Goal: Task Accomplishment & Management: Complete application form

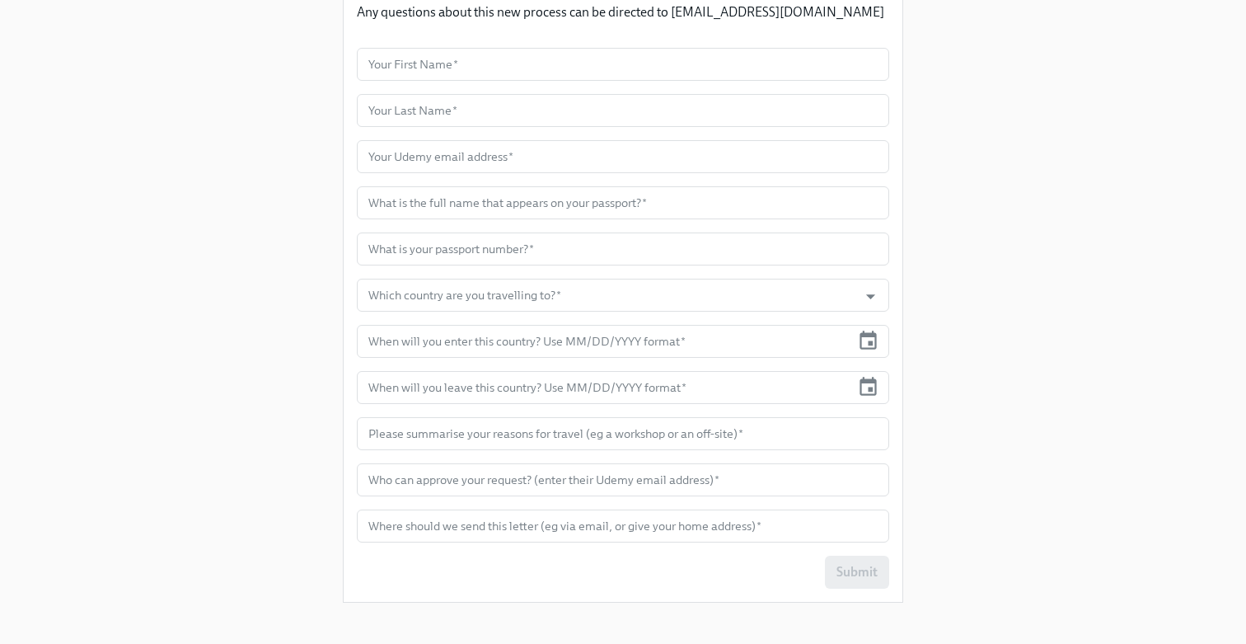
scroll to position [421, 0]
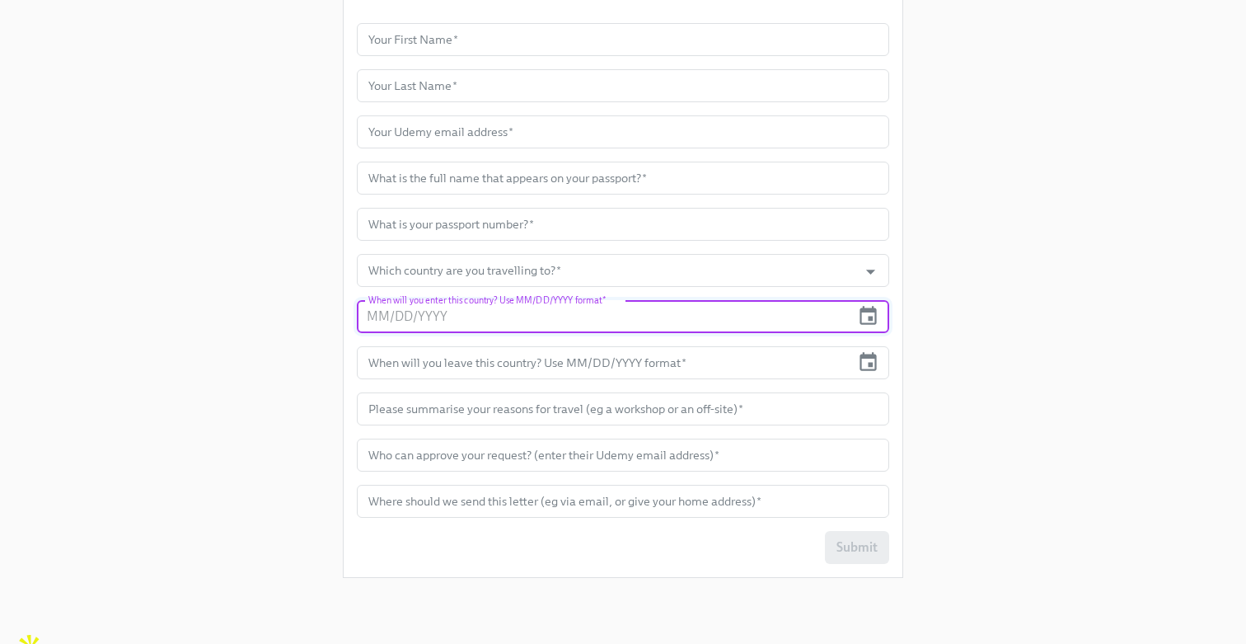
click at [475, 325] on input "text" at bounding box center [604, 316] width 494 height 33
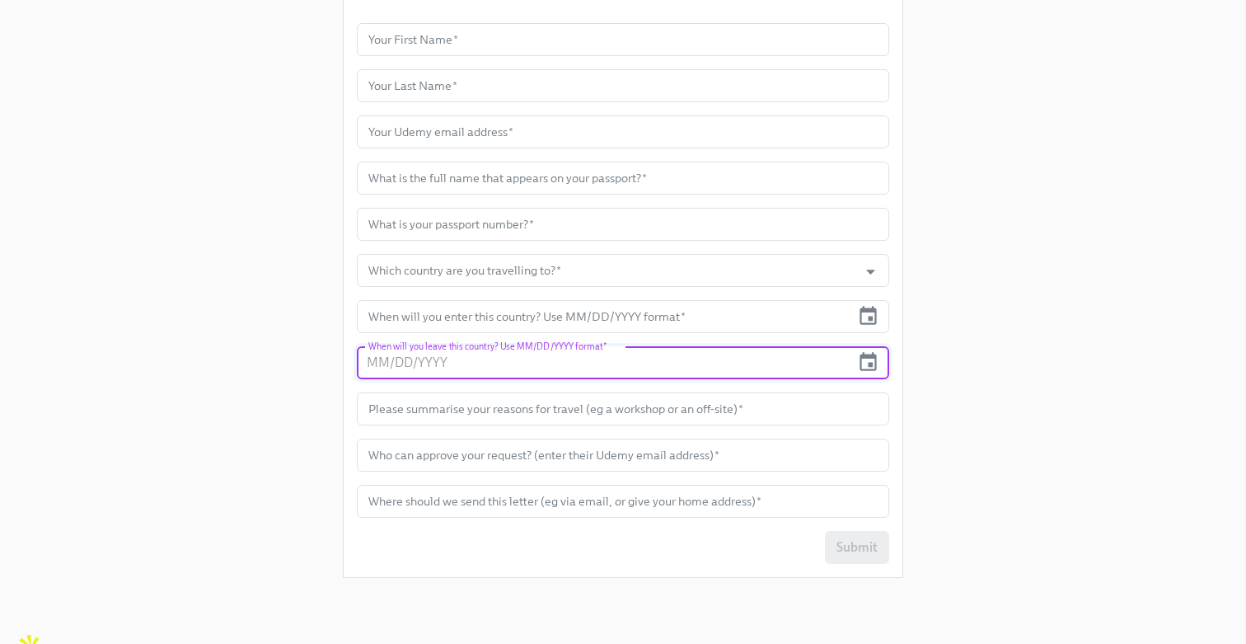
click at [462, 354] on input "text" at bounding box center [604, 362] width 494 height 33
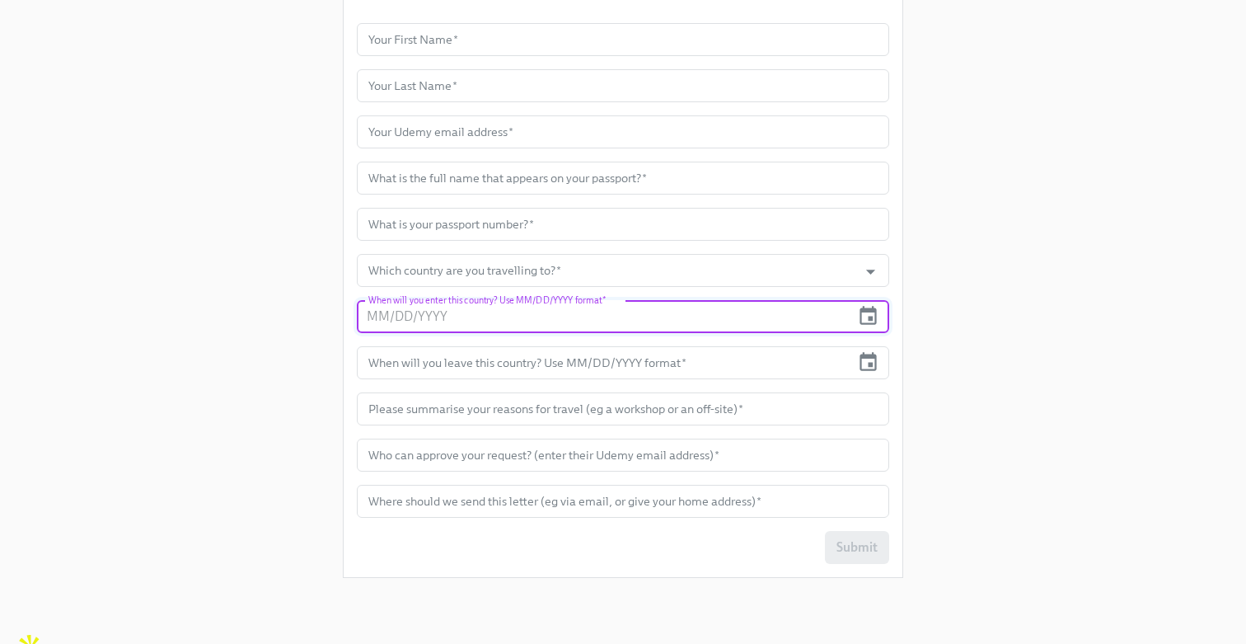
click at [467, 314] on input "text" at bounding box center [604, 316] width 494 height 33
click at [467, 401] on input "text" at bounding box center [623, 408] width 532 height 33
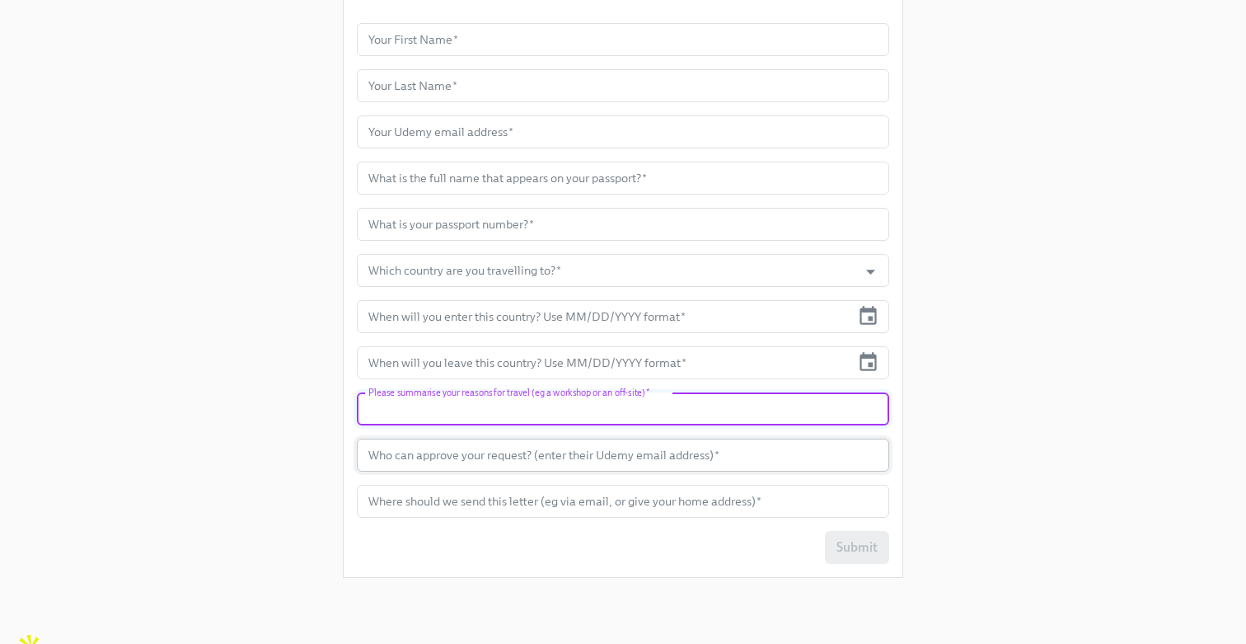
click at [452, 453] on input "text" at bounding box center [623, 454] width 532 height 33
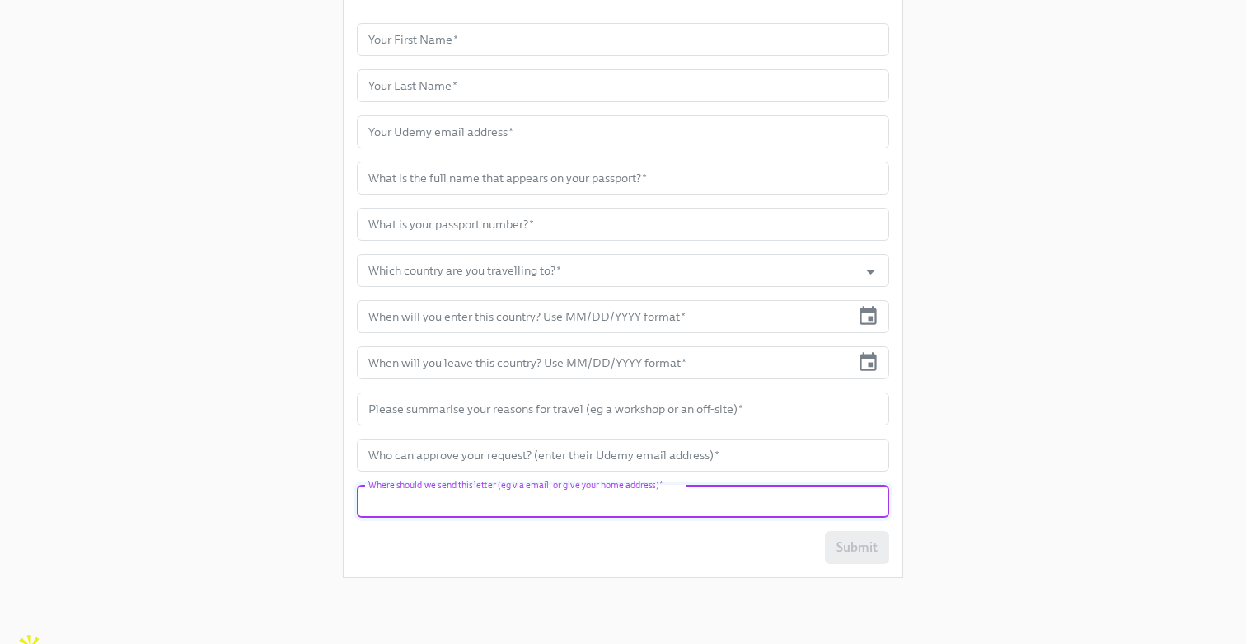
scroll to position [408, 0]
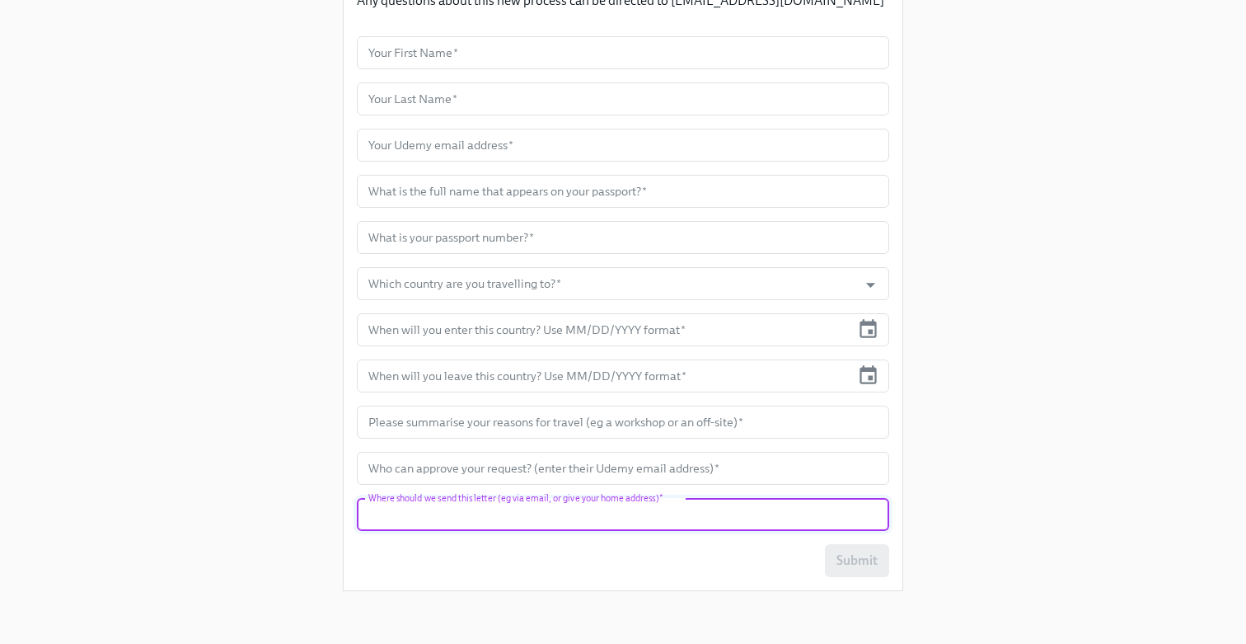
click at [429, 515] on input "text" at bounding box center [623, 514] width 532 height 33
click at [434, 478] on input "text" at bounding box center [623, 468] width 532 height 33
click at [434, 510] on input "text" at bounding box center [623, 514] width 532 height 33
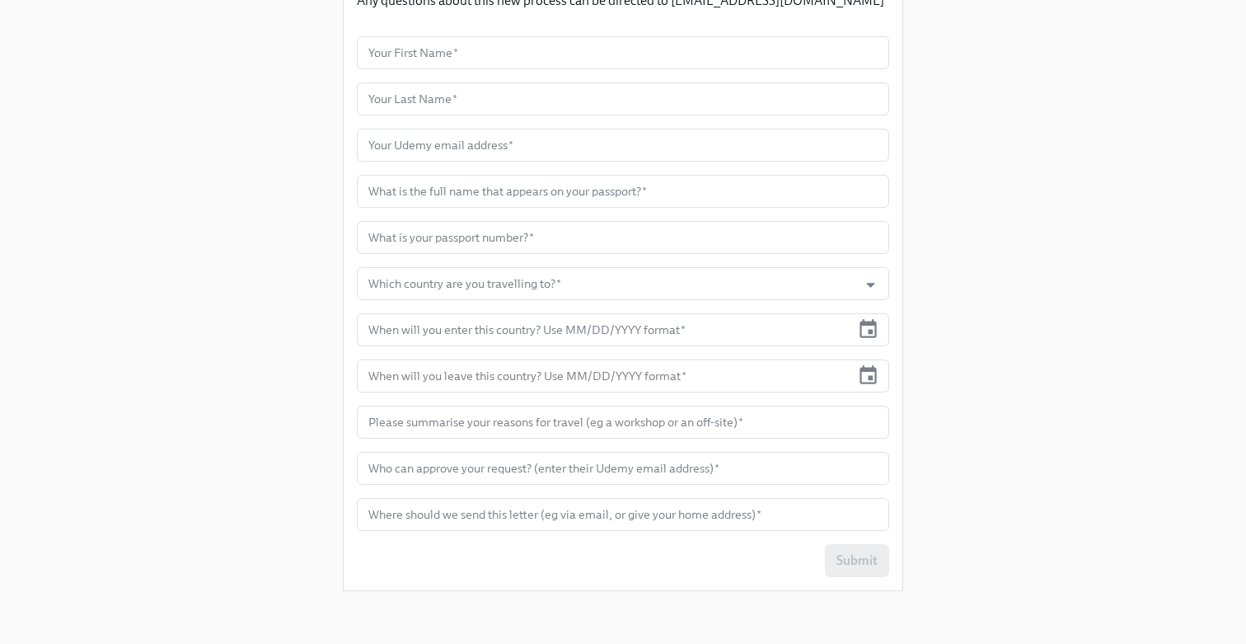
click at [1100, 373] on div "Enrollment Form Request a Employment Verification Letter for your Business Trav…" at bounding box center [623, 98] width 1194 height 1012
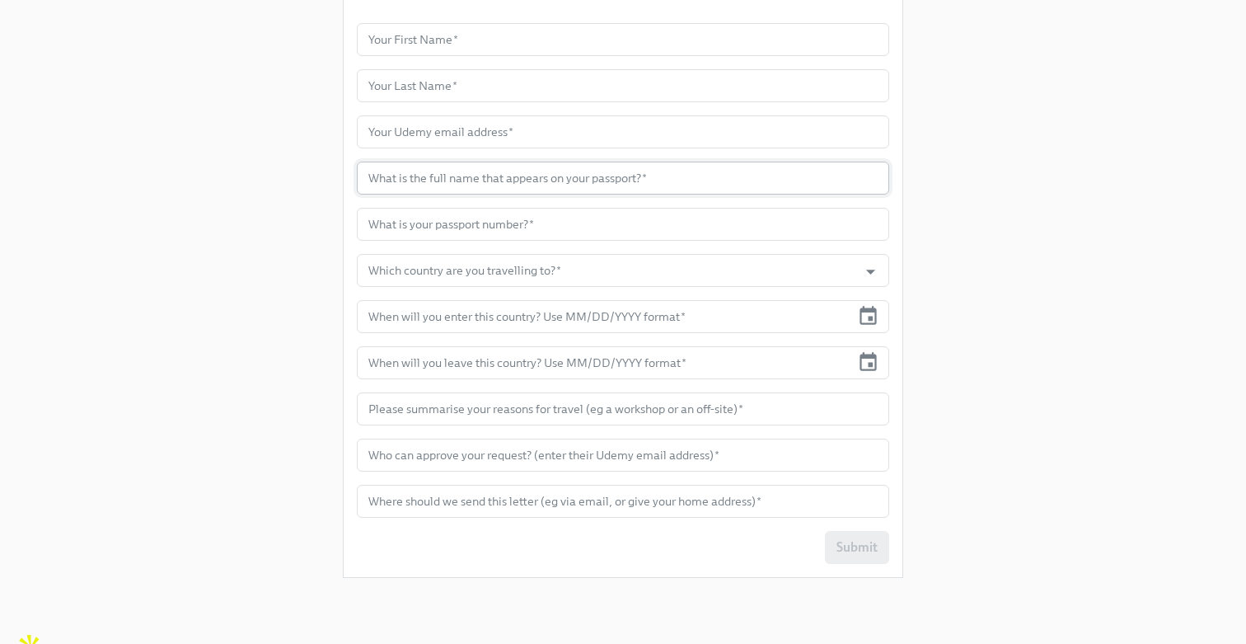
scroll to position [0, 0]
